Goal: Task Accomplishment & Management: Complete application form

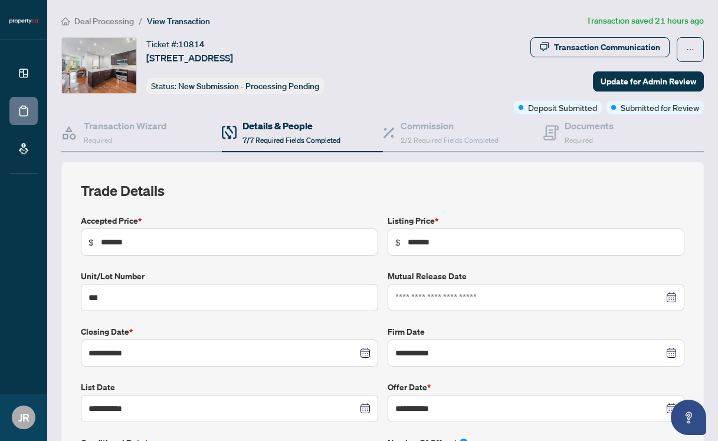
scroll to position [773, 0]
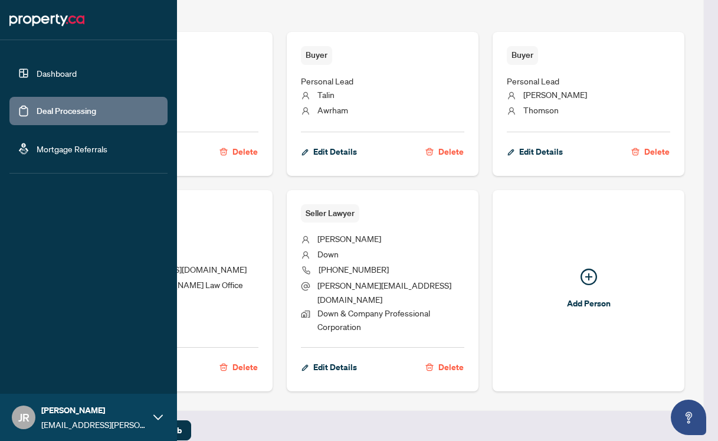
click at [37, 113] on link "Deal Processing" at bounding box center [67, 111] width 60 height 11
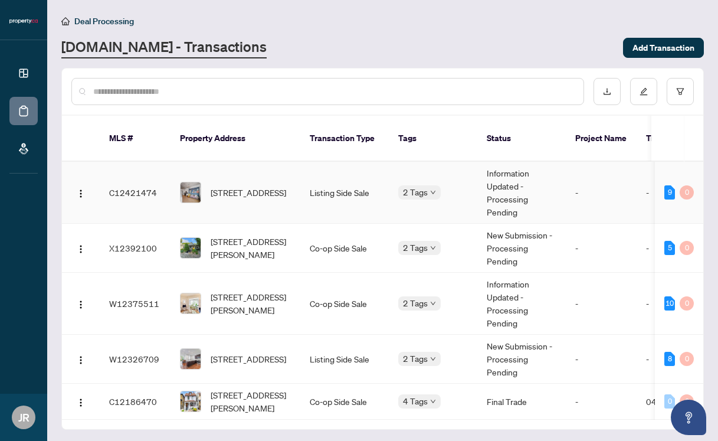
click at [251, 186] on span "[STREET_ADDRESS]" at bounding box center [249, 192] width 76 height 13
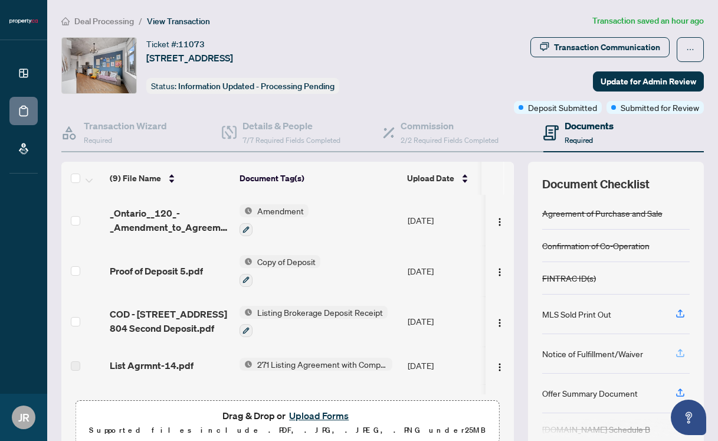
click at [680, 352] on icon "button" at bounding box center [680, 352] width 11 height 11
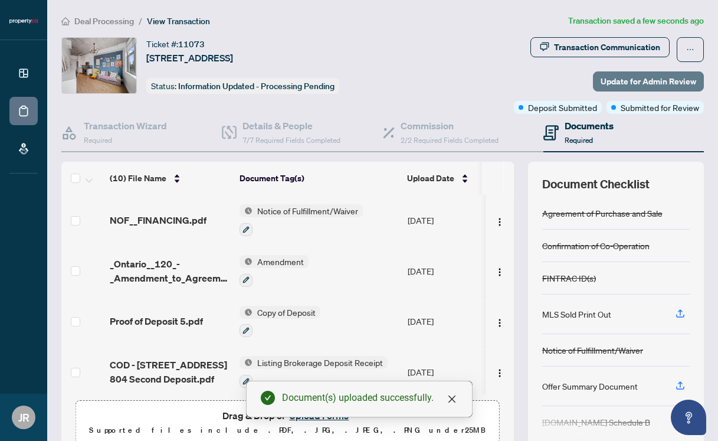
click at [668, 80] on span "Update for Admin Review" at bounding box center [648, 81] width 96 height 19
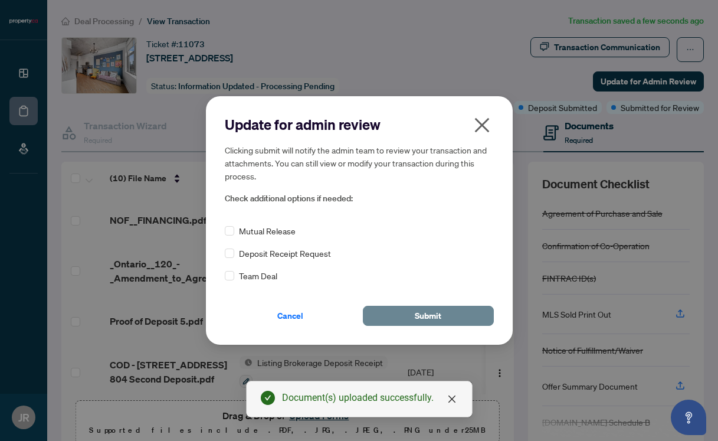
click at [412, 312] on button "Submit" at bounding box center [428, 316] width 131 height 20
